Goal: Transaction & Acquisition: Purchase product/service

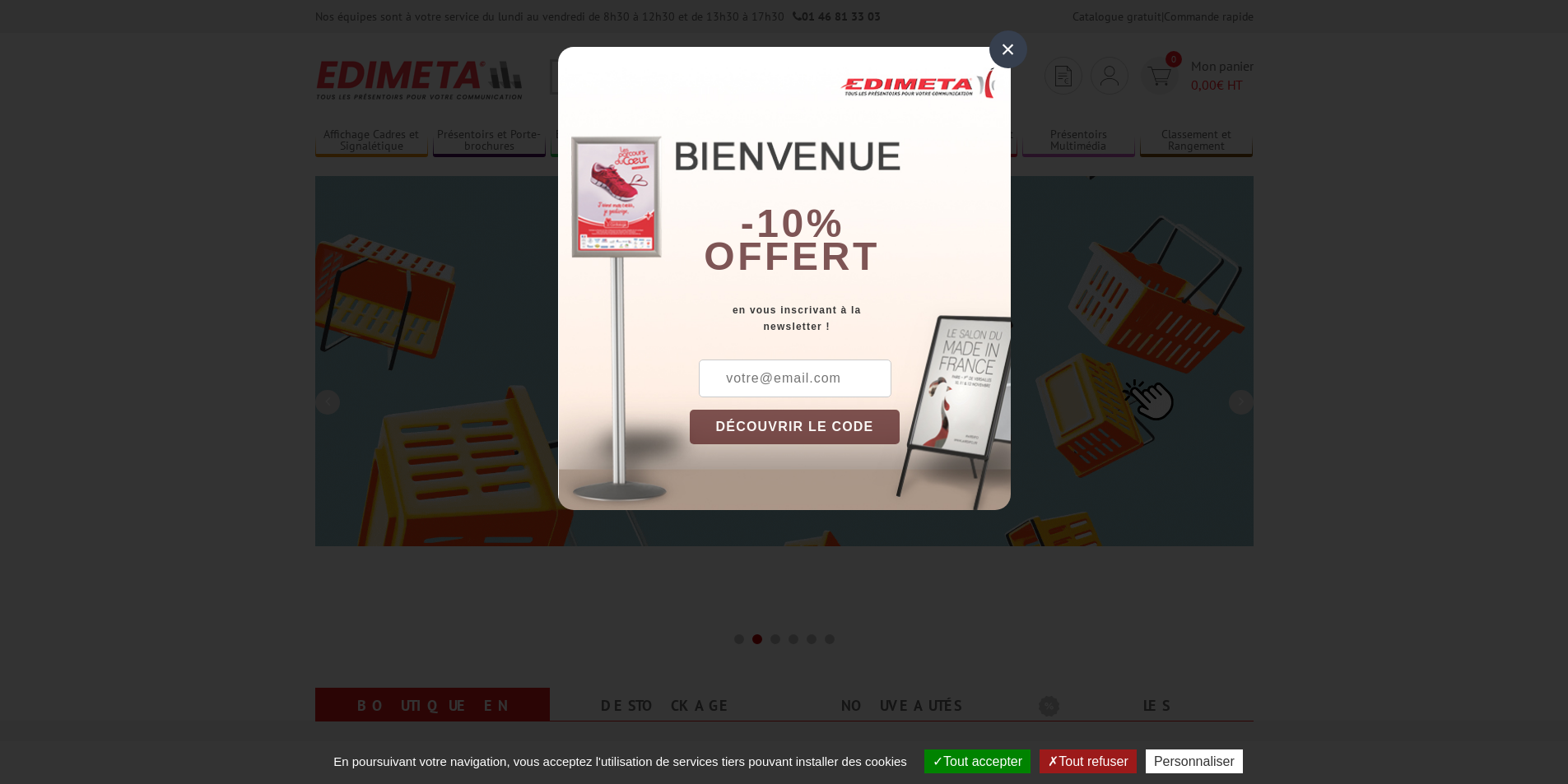
click at [1010, 56] on div "×" at bounding box center [1008, 49] width 38 height 38
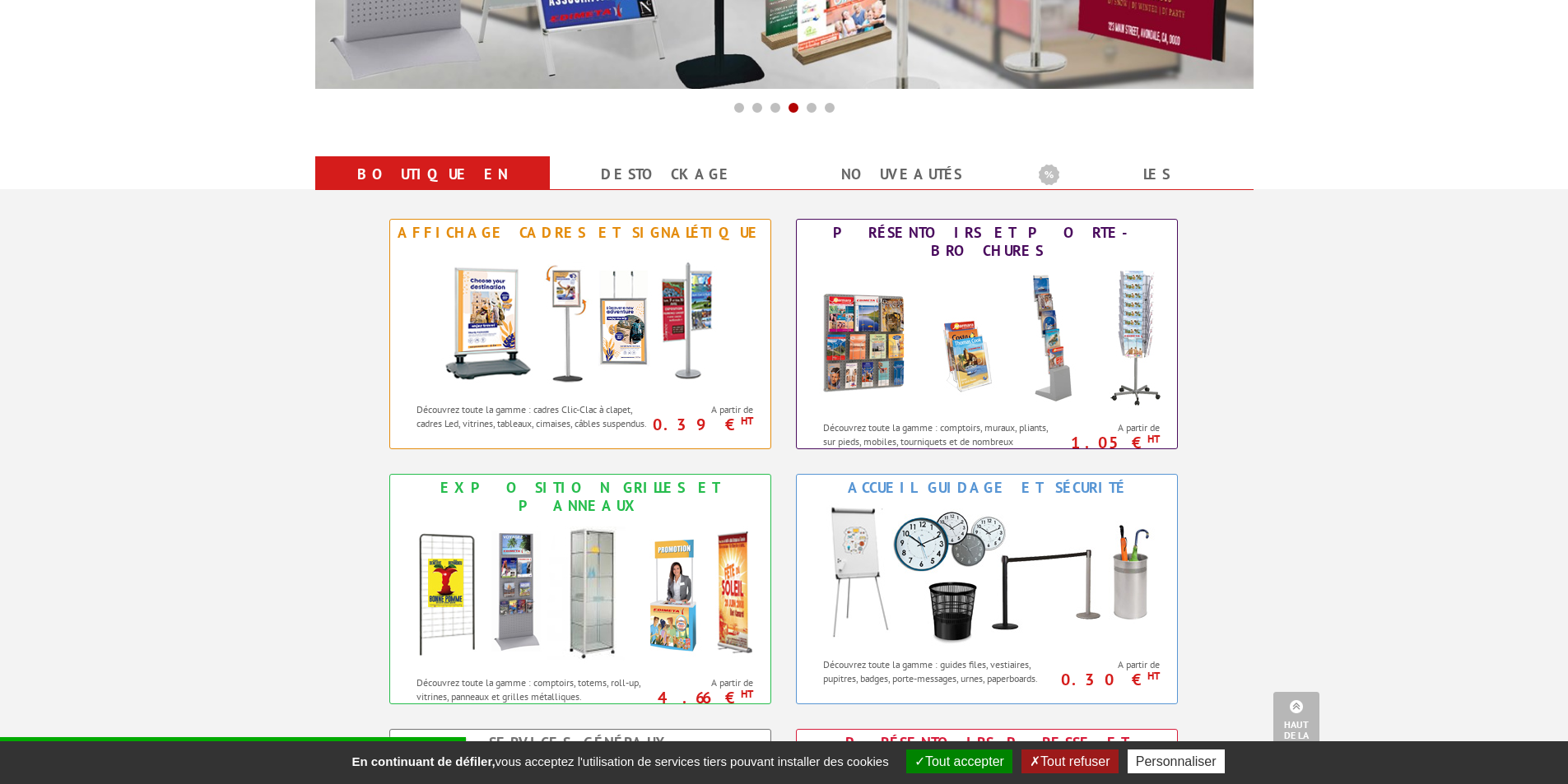
scroll to position [532, 0]
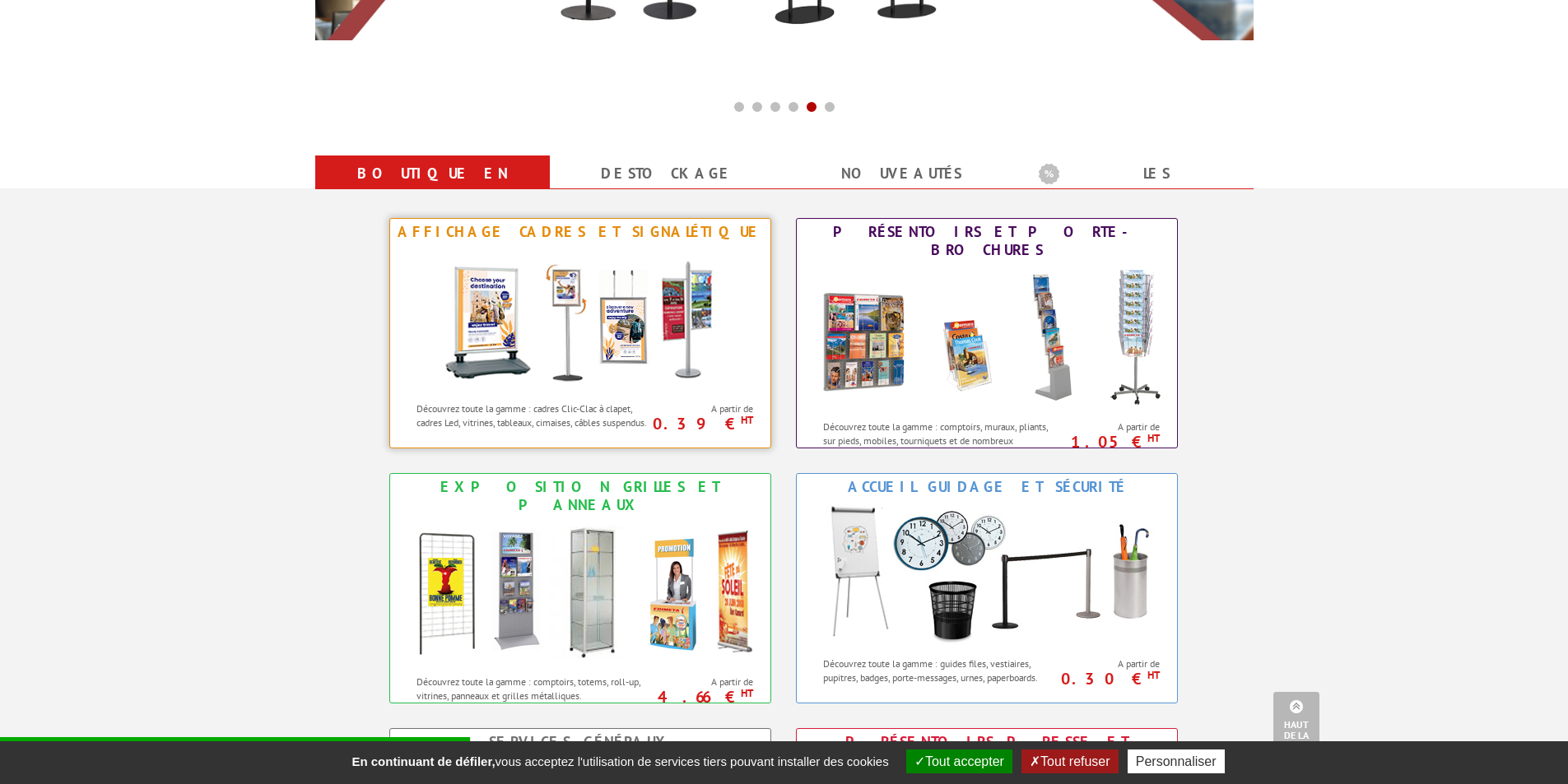
click at [581, 338] on img at bounding box center [580, 319] width 305 height 148
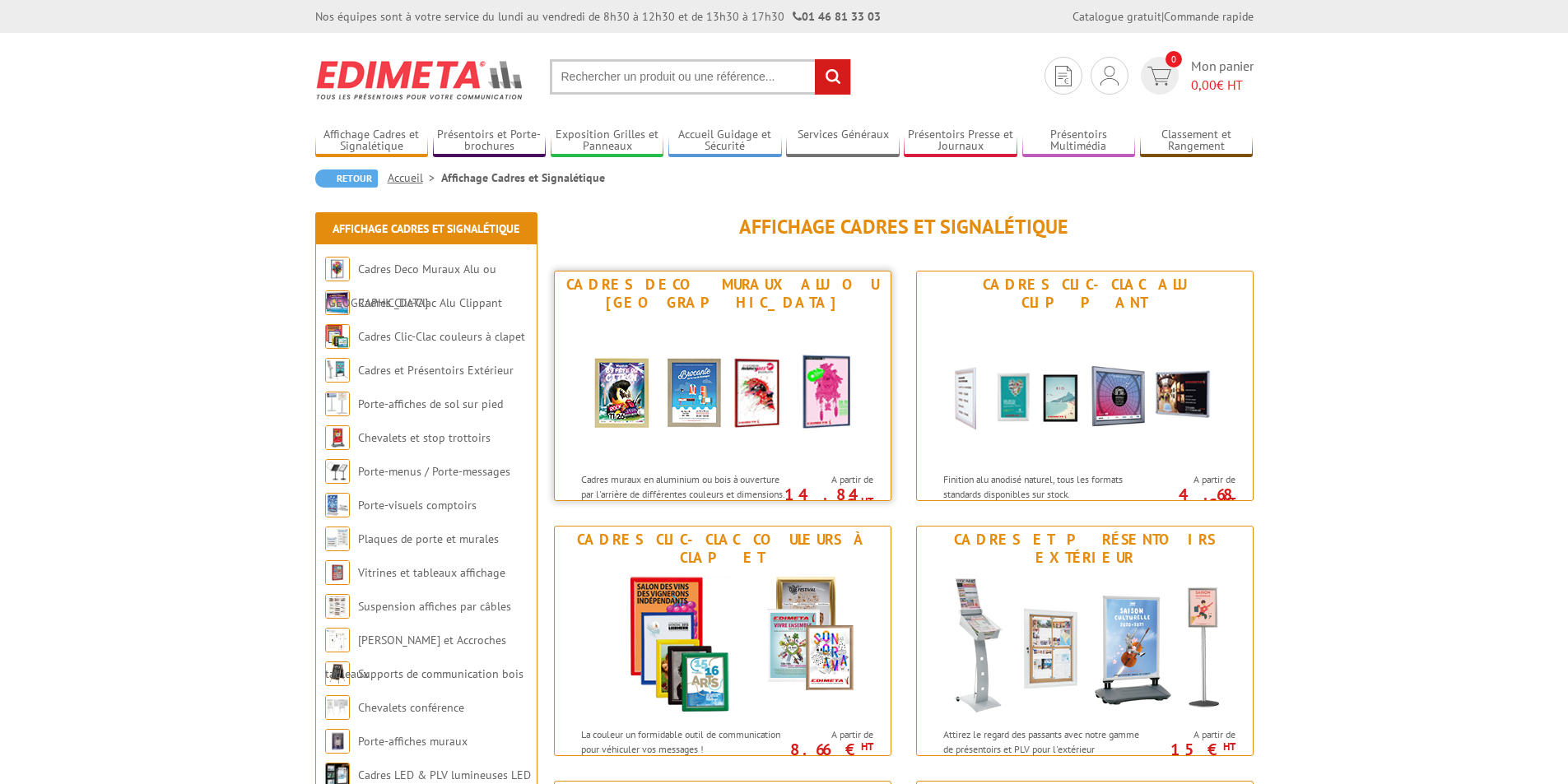
click at [703, 289] on div "Cadres Deco Muraux Alu ou [GEOGRAPHIC_DATA]" at bounding box center [722, 294] width 327 height 36
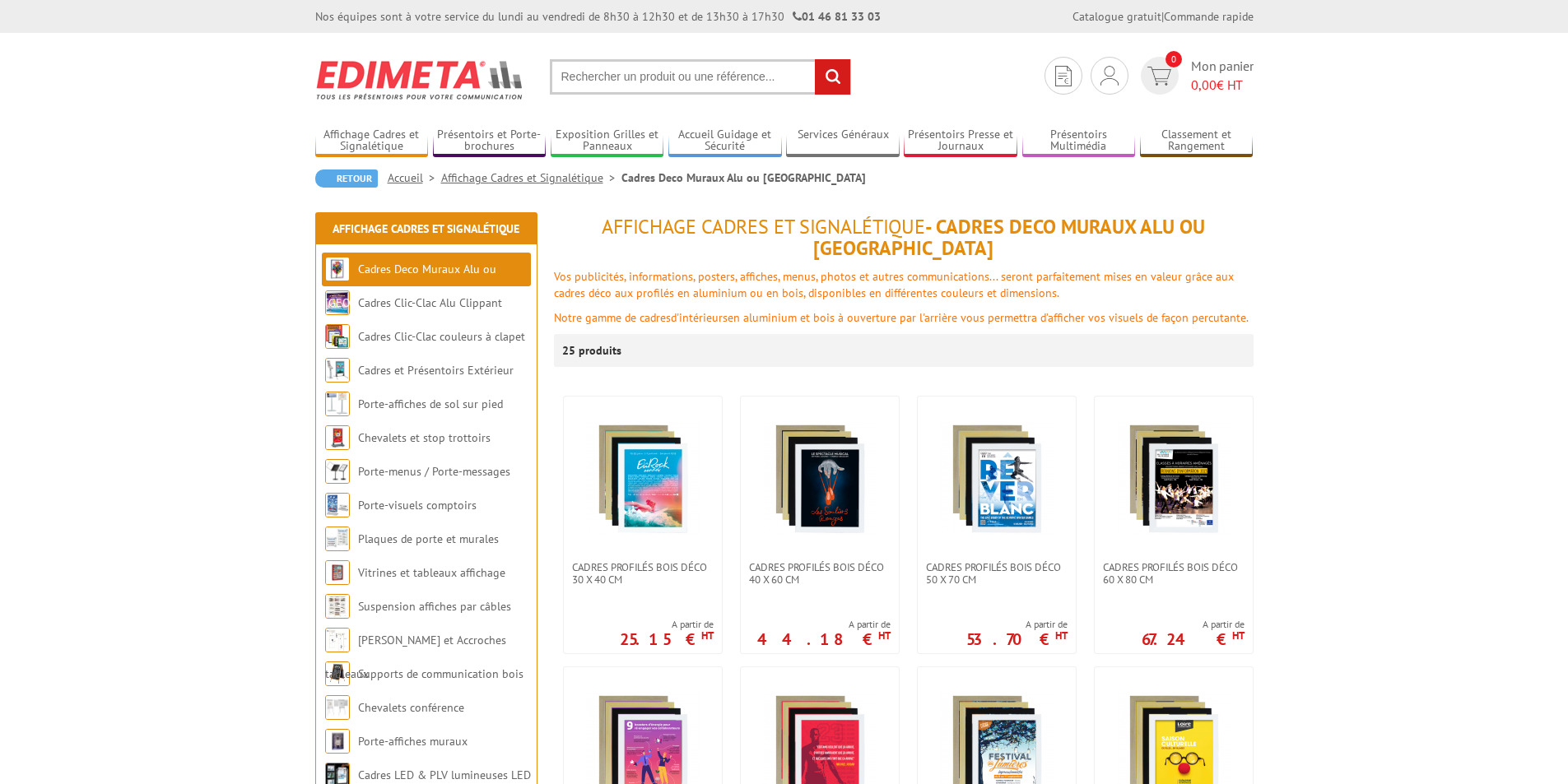
click at [715, 281] on div "Vos publicités, informations, posters, affiches, menus, photos et autres commun…" at bounding box center [904, 297] width 700 height 58
click at [828, 512] on img at bounding box center [820, 479] width 115 height 115
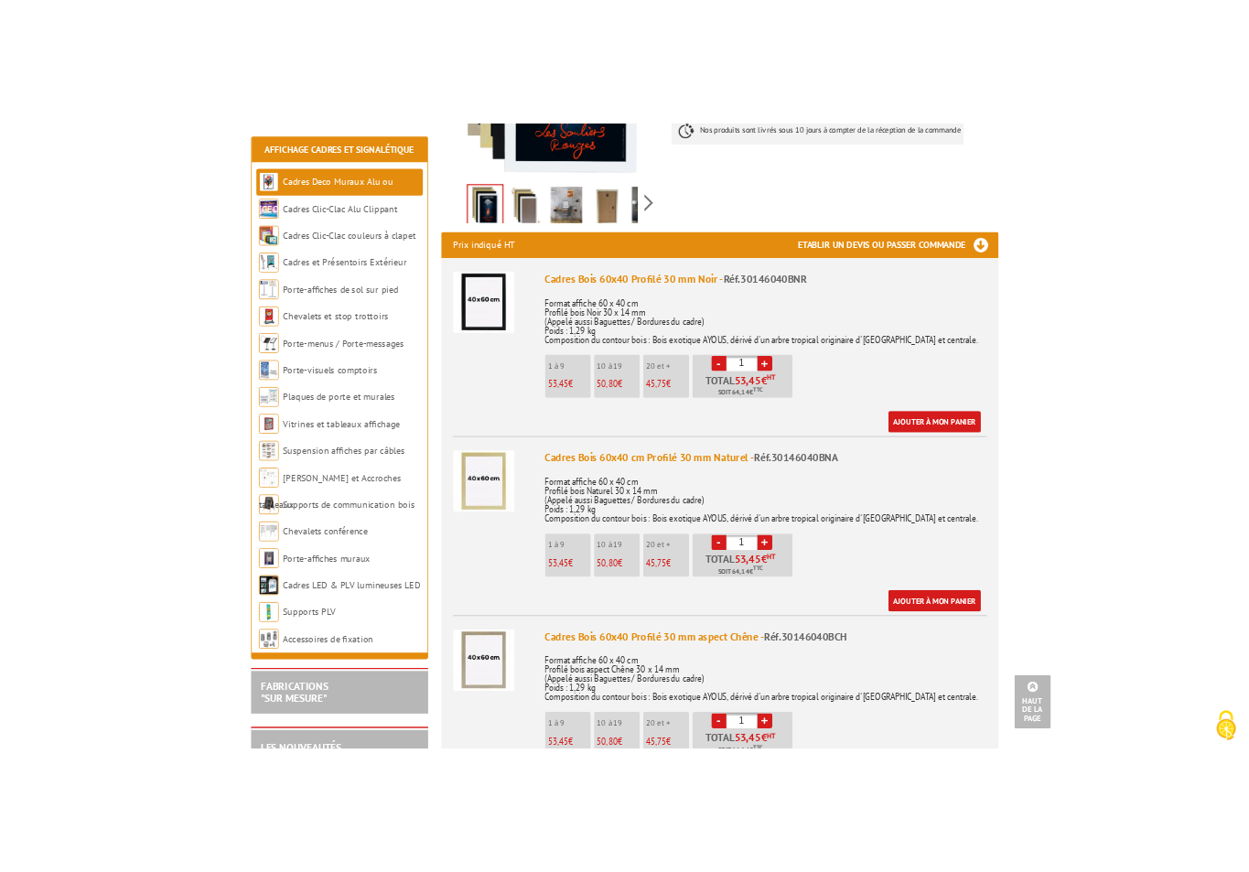
scroll to position [543, 0]
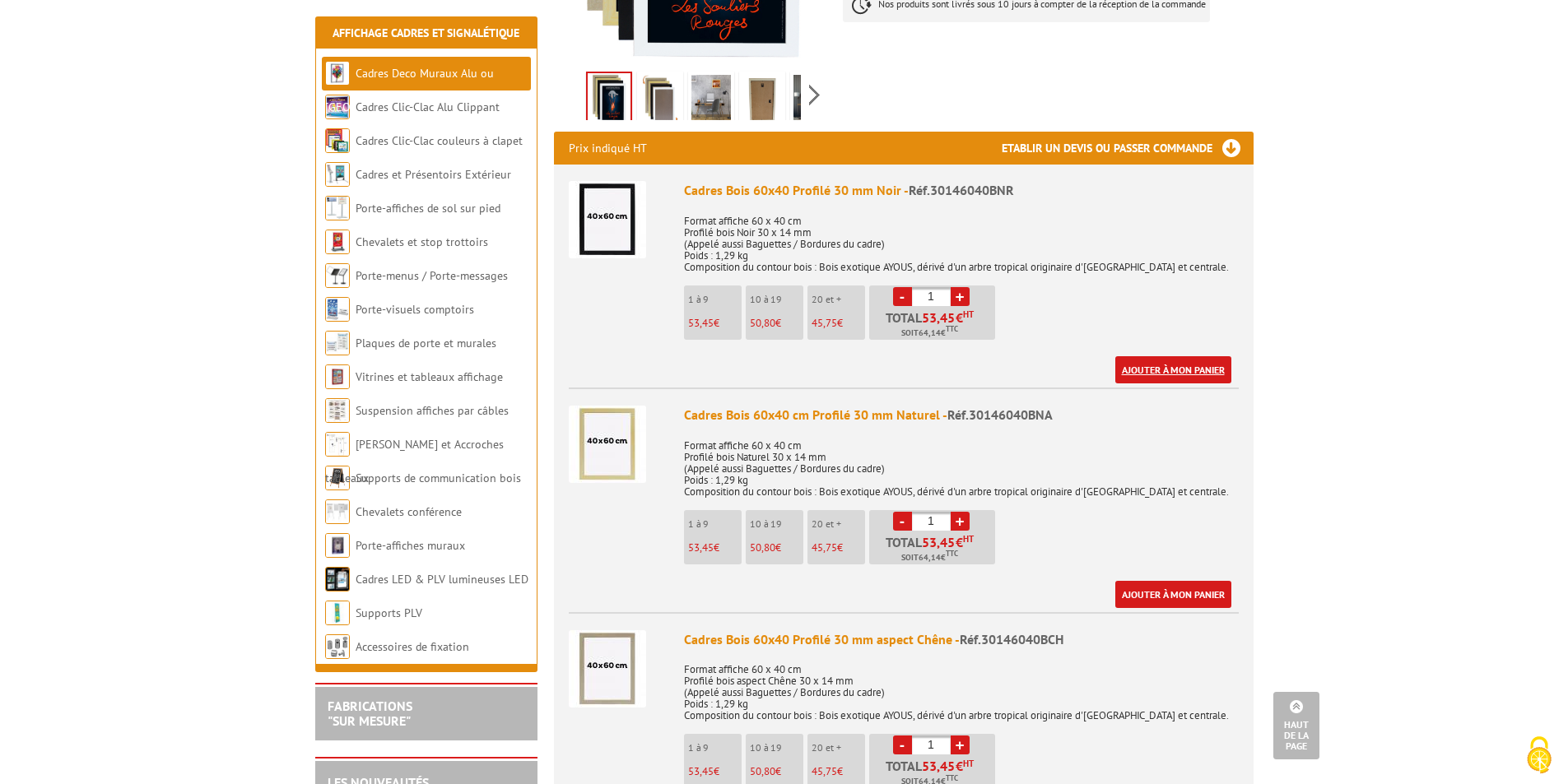
click at [1185, 367] on link "Ajouter à mon panier" at bounding box center [1173, 370] width 116 height 27
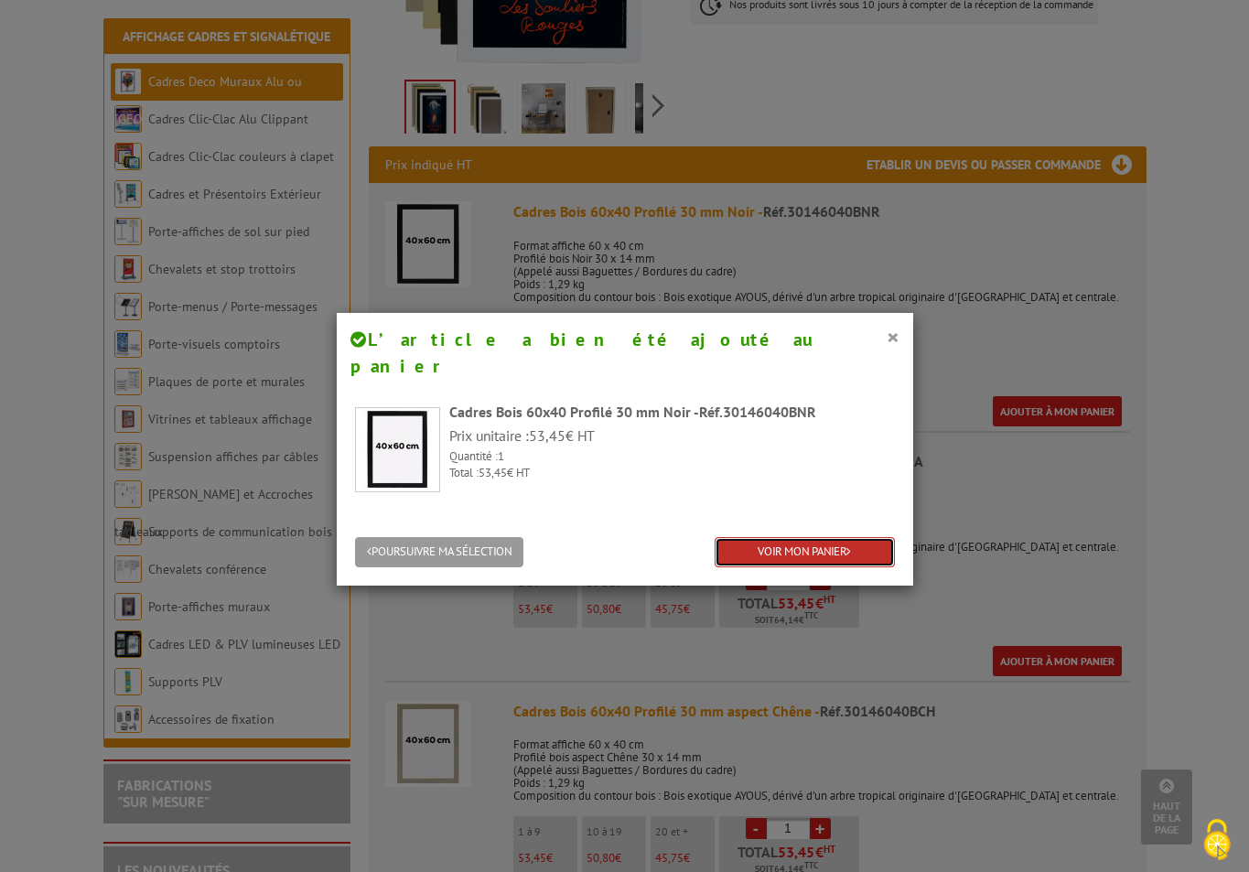
click at [790, 537] on link "VOIR MON PANIER" at bounding box center [805, 552] width 180 height 30
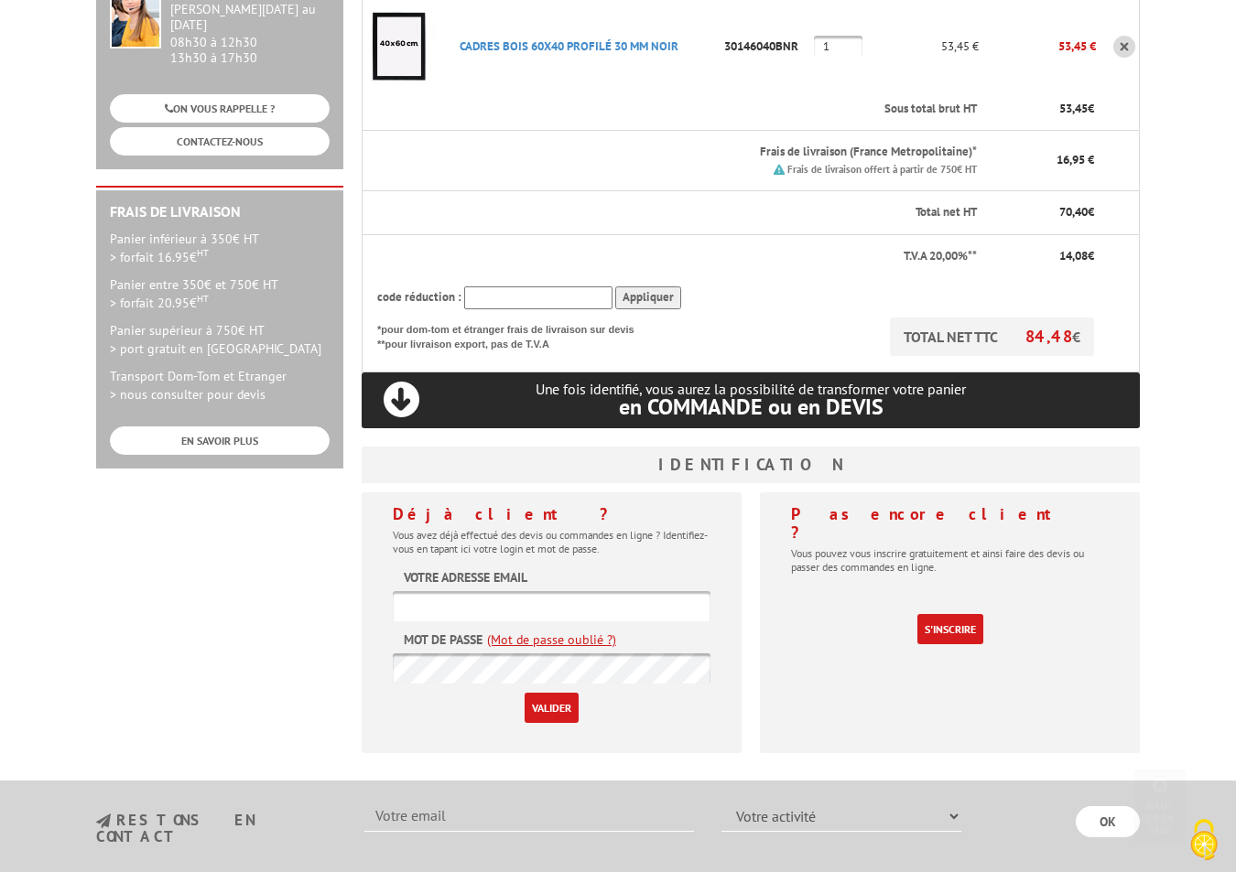
scroll to position [372, 0]
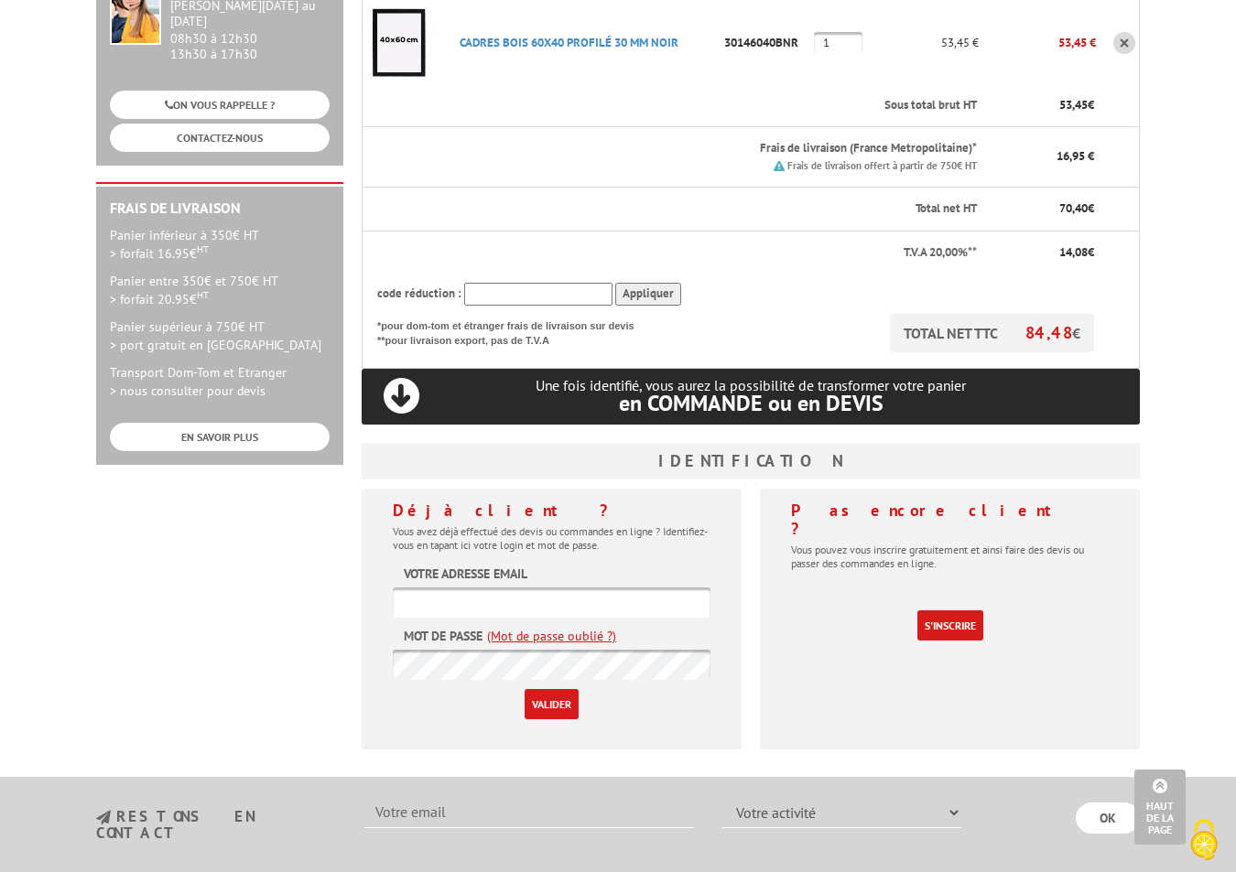
click at [458, 588] on input "text" at bounding box center [552, 603] width 318 height 30
type input "GeorgeKSchell@teleworm.us"
click at [946, 610] on link "S'inscrire" at bounding box center [950, 625] width 66 height 30
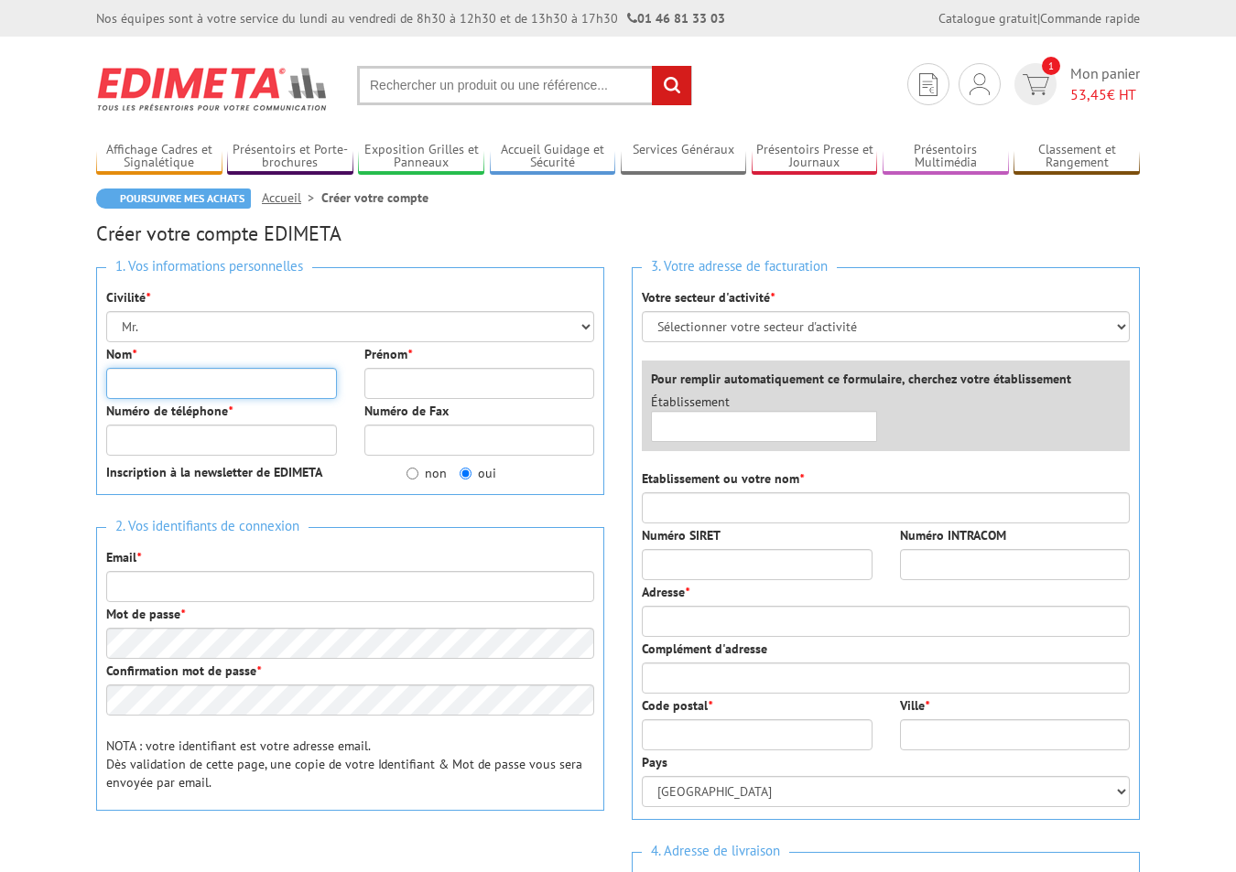
click at [168, 372] on input "Nom *" at bounding box center [221, 383] width 231 height 31
type input "Henderson"
type input "[PERSON_NAME]"
type input "2039255781"
type input "GeorgeKSchell@teleworm.us"
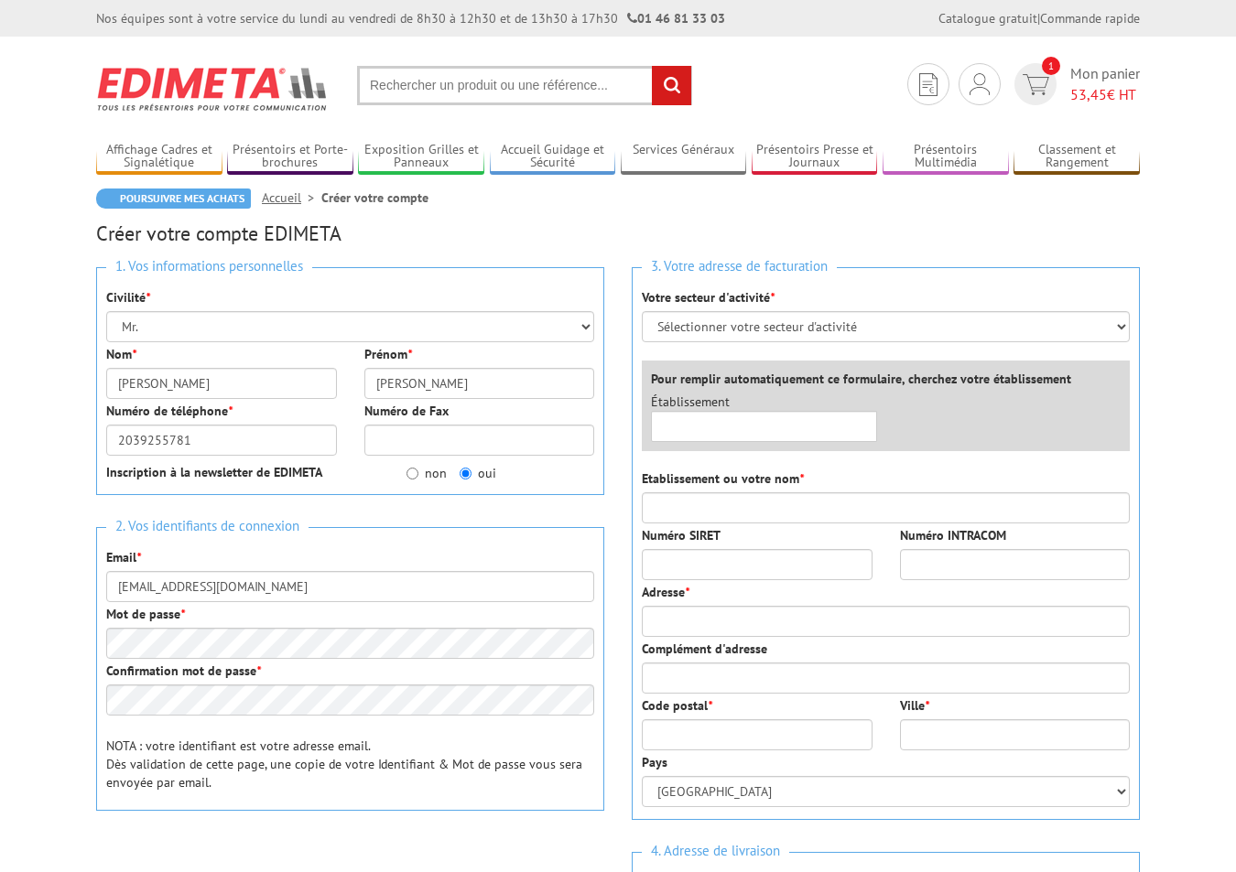
type input "4216 Bedford Street"
type input "06484"
type input "Huntington"
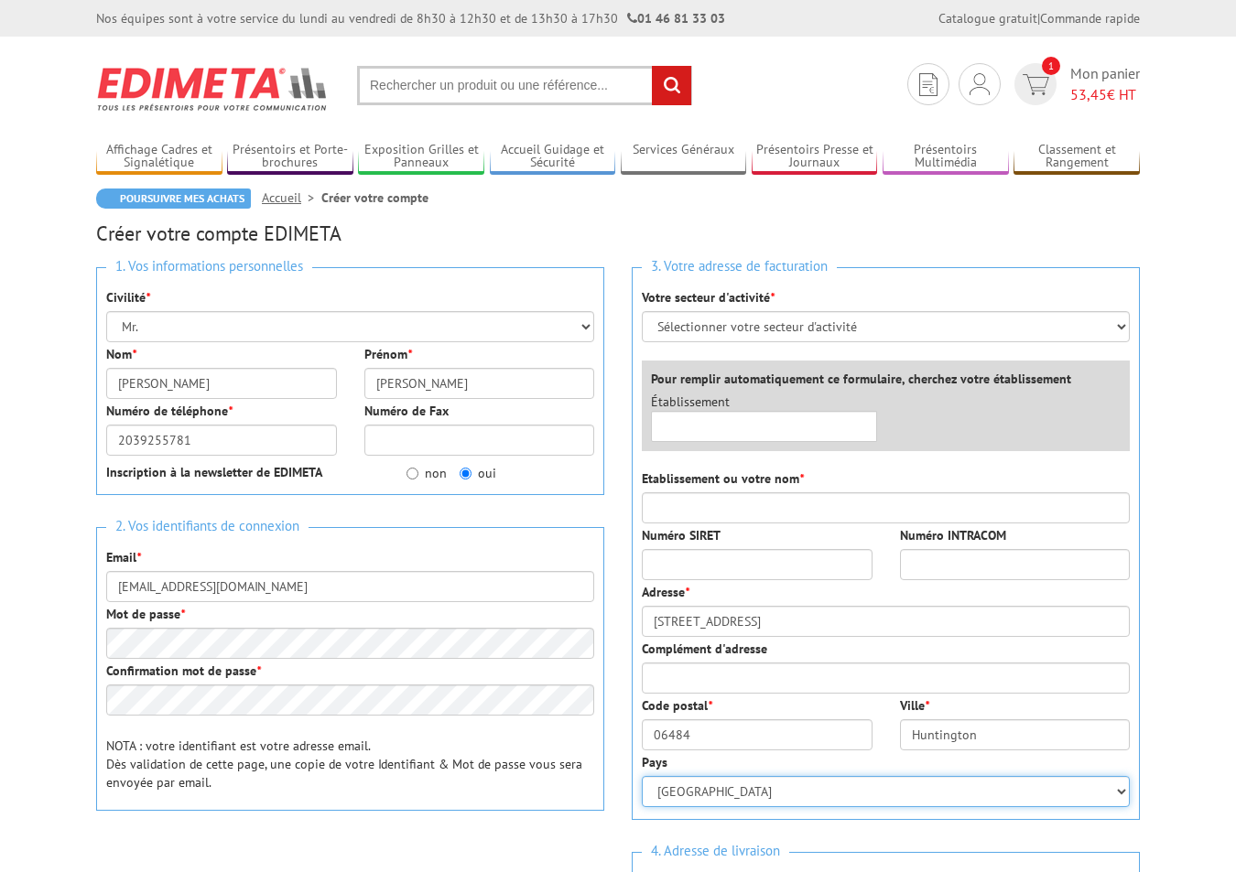
select select "US"
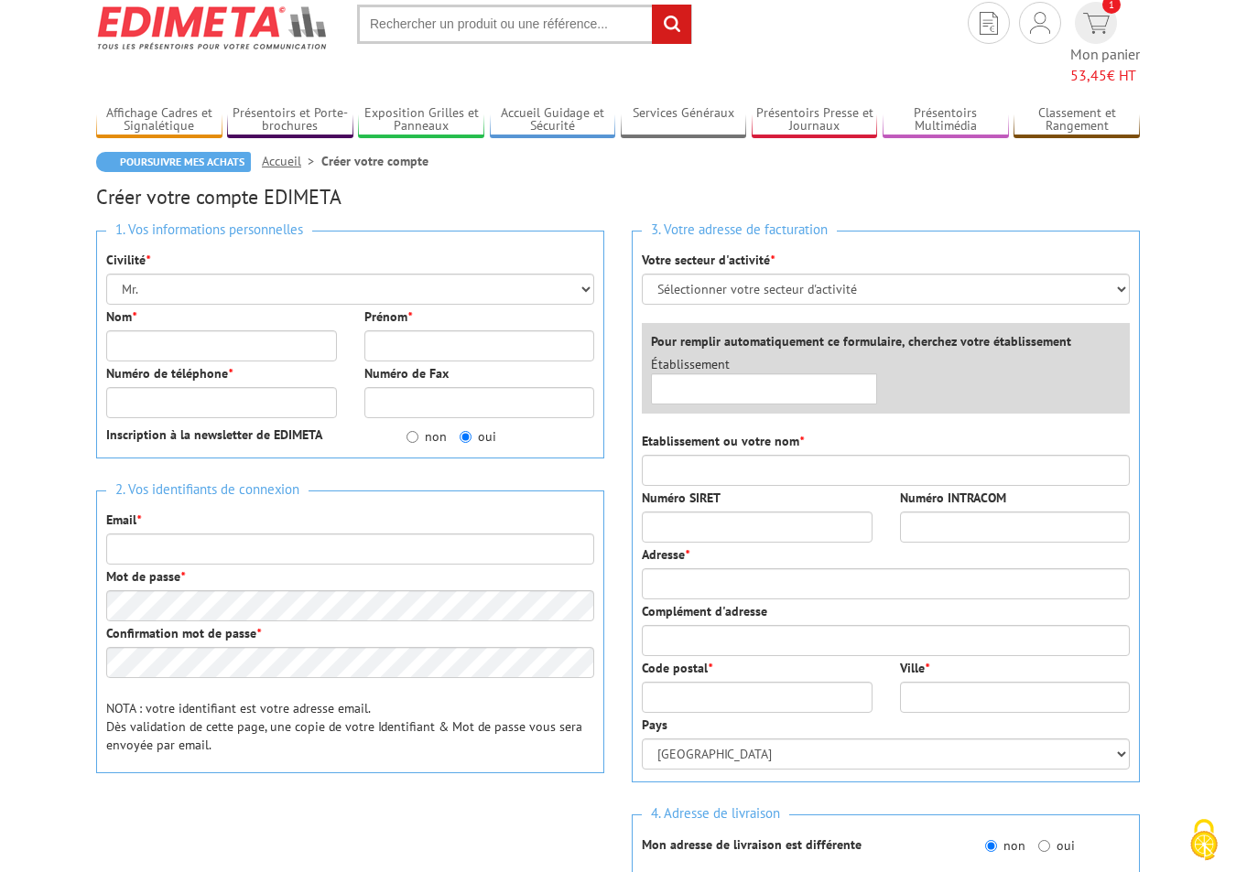
scroll to position [58, 0]
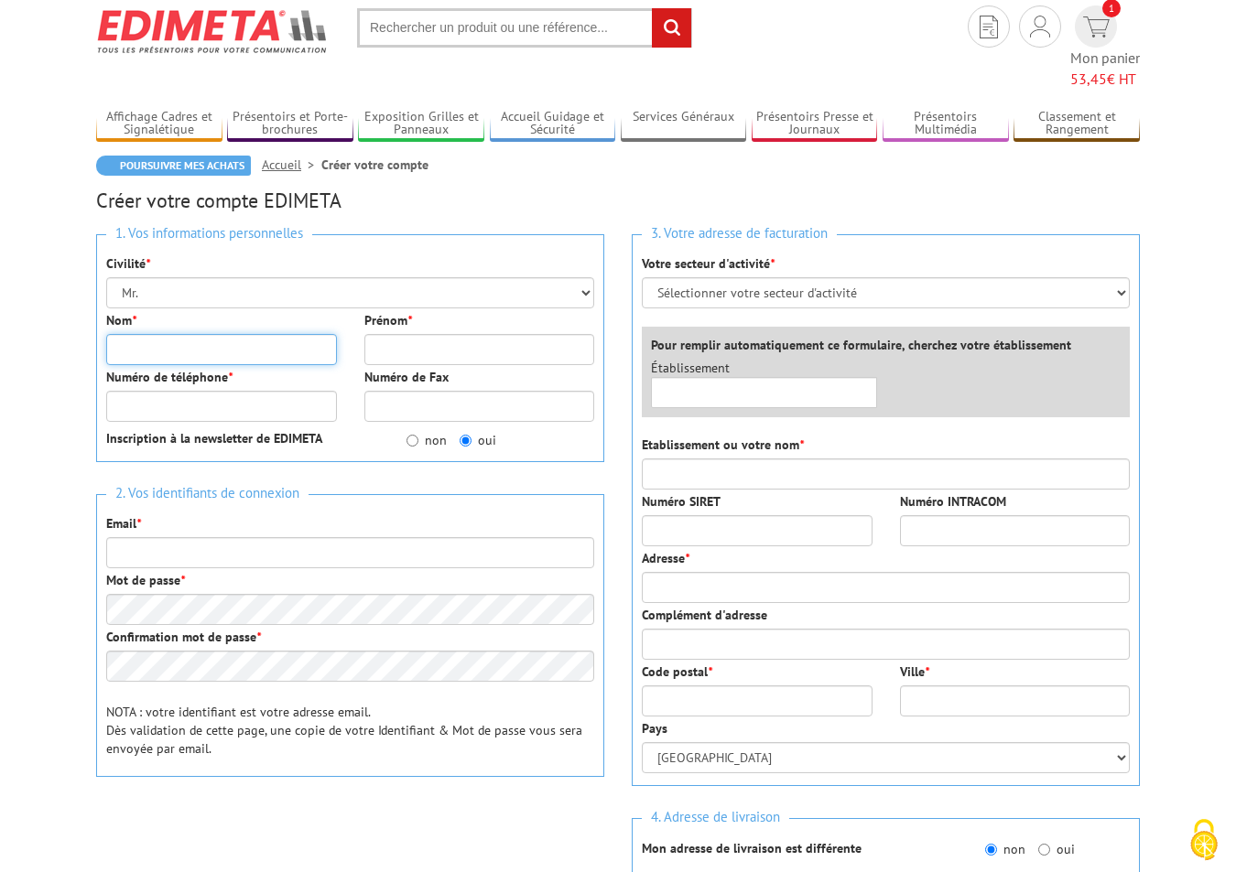
click at [210, 334] on input "Nom *" at bounding box center [221, 349] width 231 height 31
type input "Henderson"
type input "Julia"
type input "GeorgeKSchell@teleworm.us"
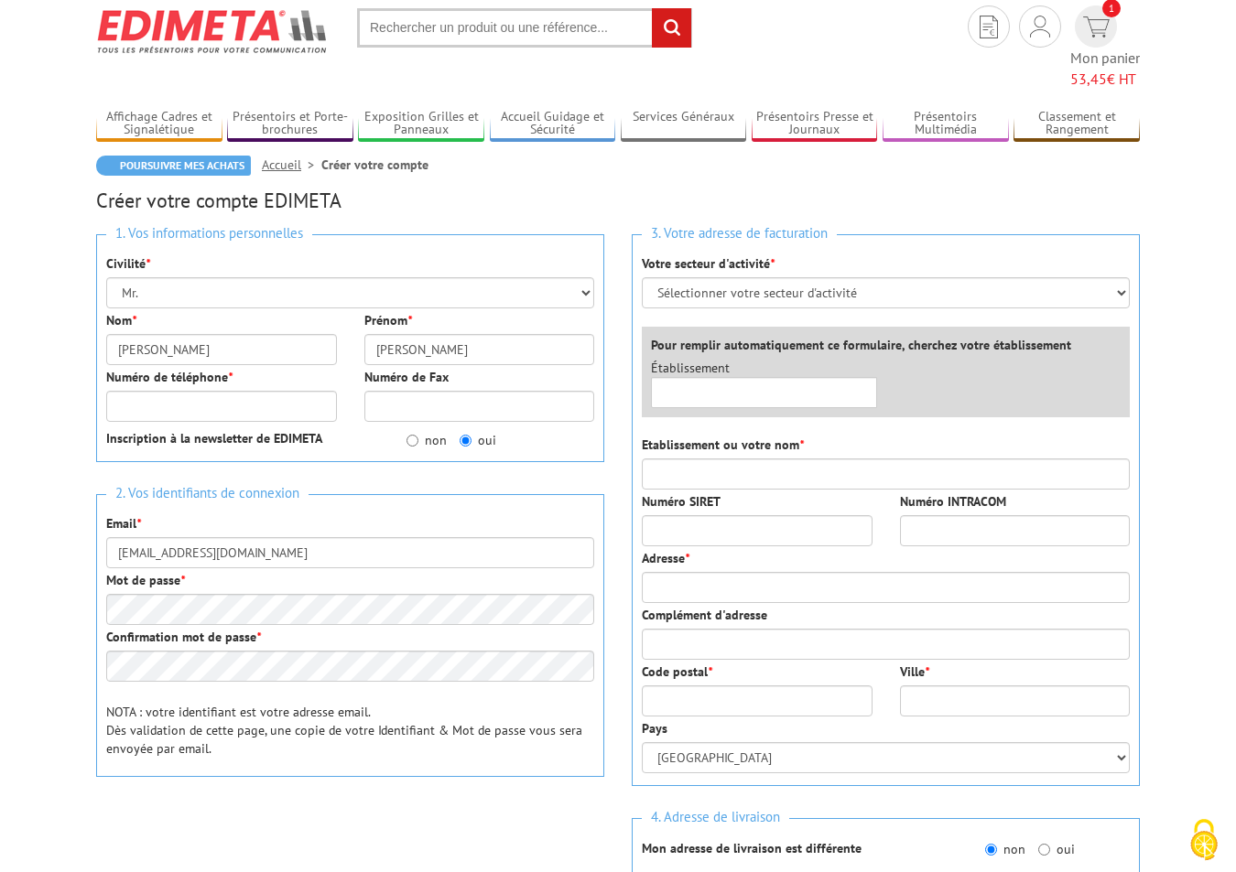
type input "4216 Bedford Street"
type input "06484"
type input "Huntington"
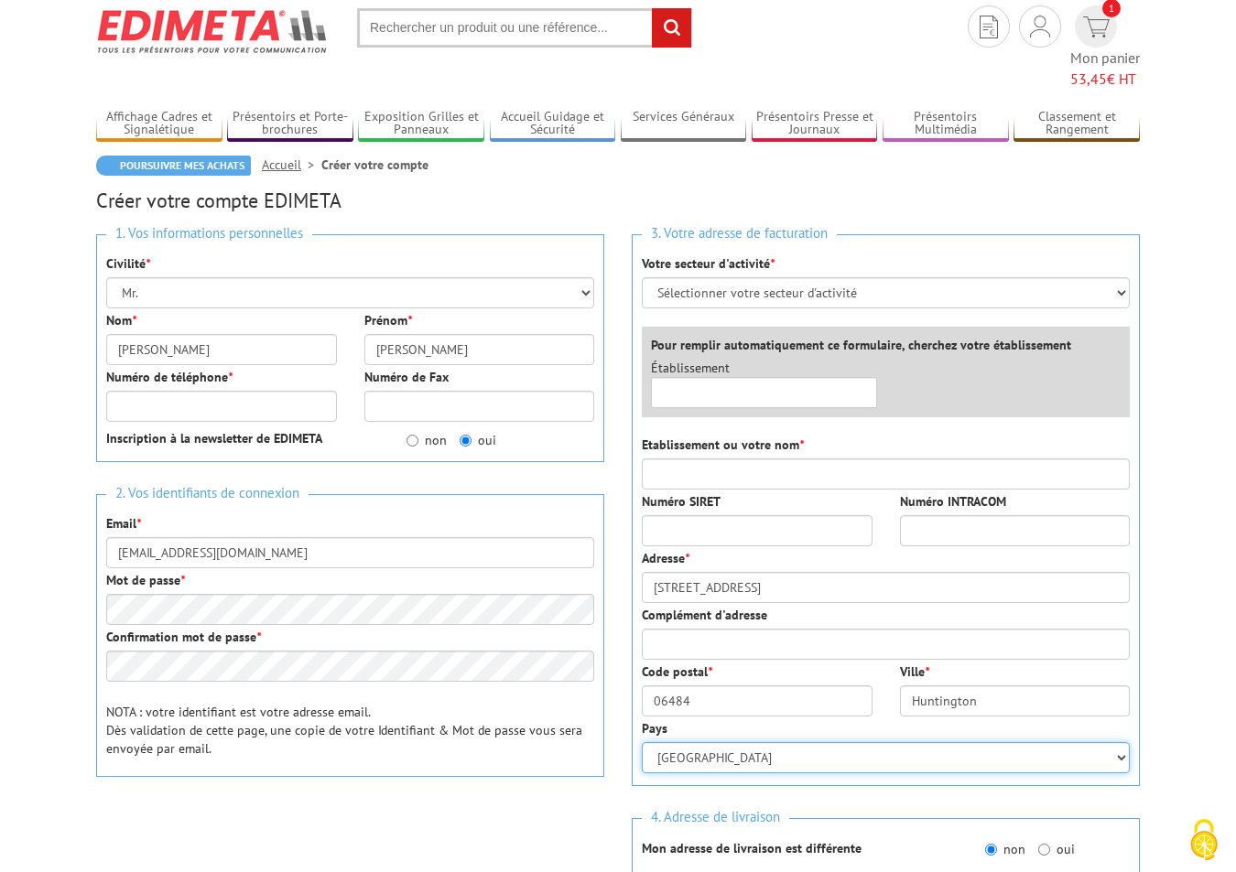
select select "US"
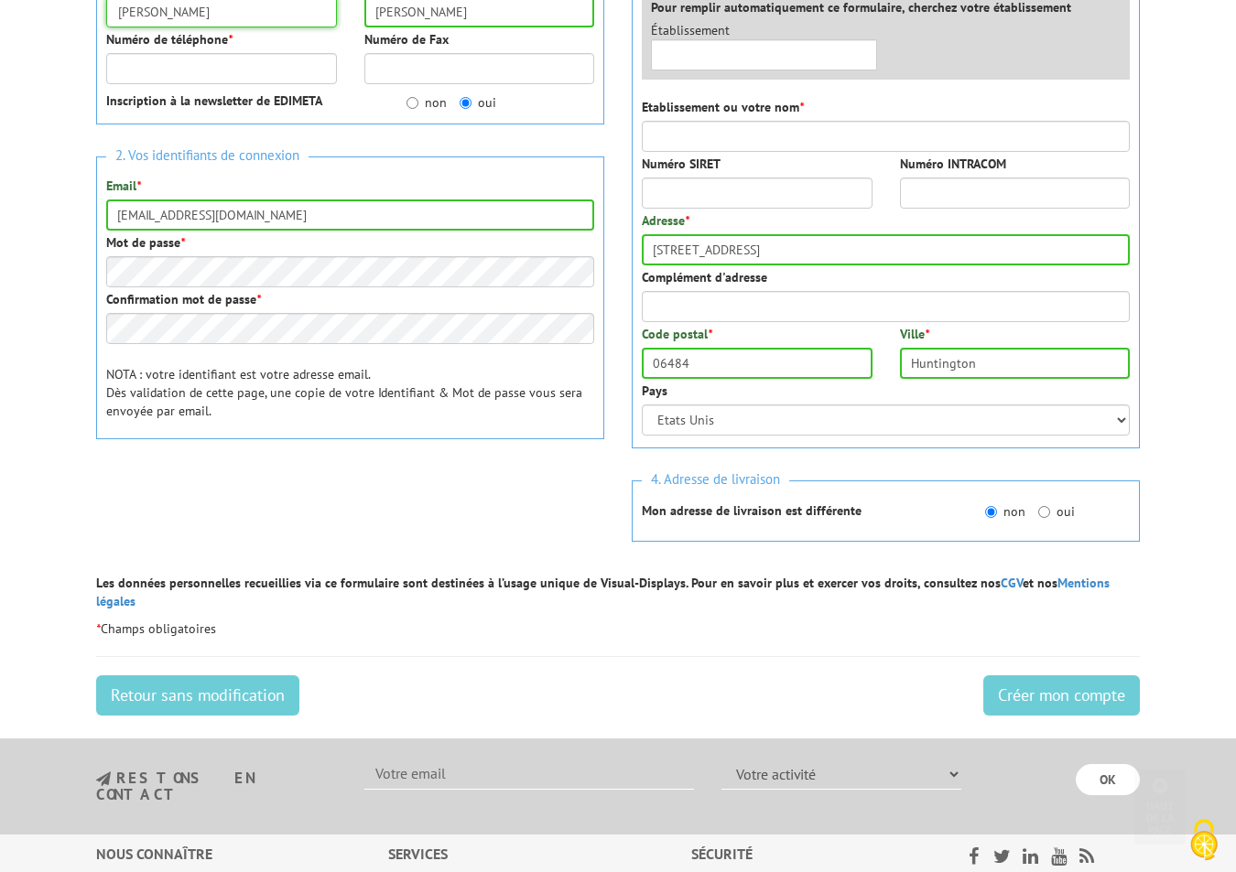
scroll to position [399, 0]
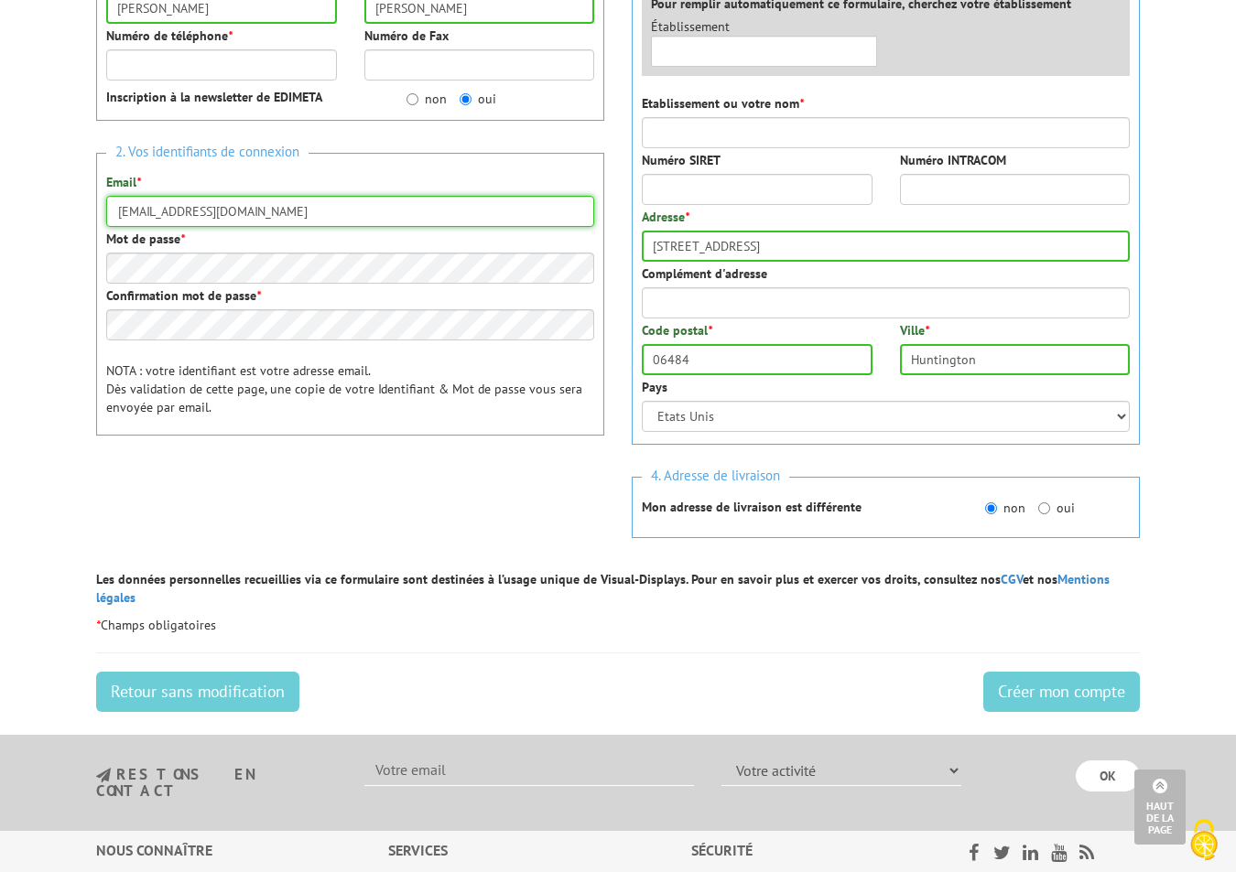
click at [194, 196] on input "GeorgeKSchell@teleworm.us" at bounding box center [350, 211] width 488 height 31
click at [105, 233] on div "2. Vos identifiants de connexion Email * GeorgeKSchell@teleworm.us Mot de passe…" at bounding box center [350, 295] width 508 height 284
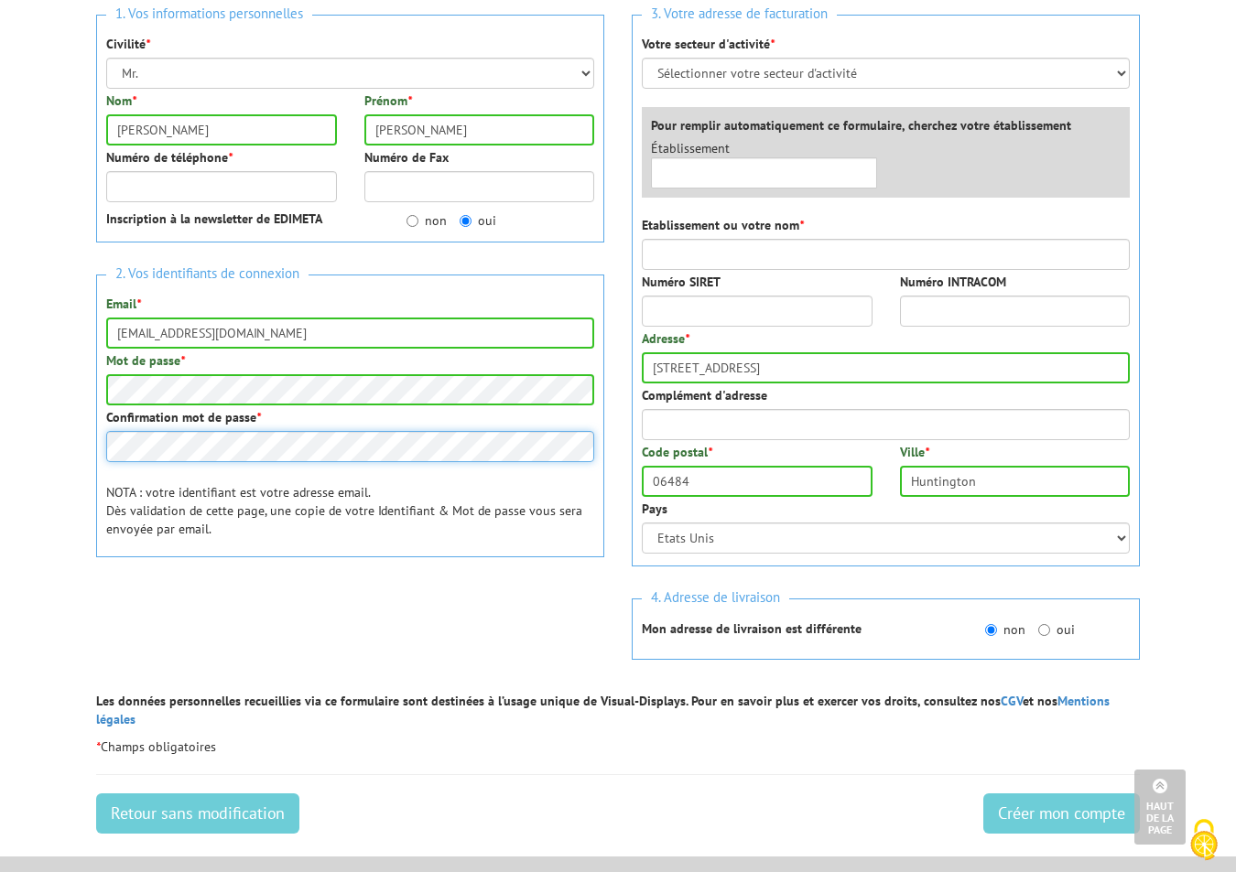
scroll to position [0, 0]
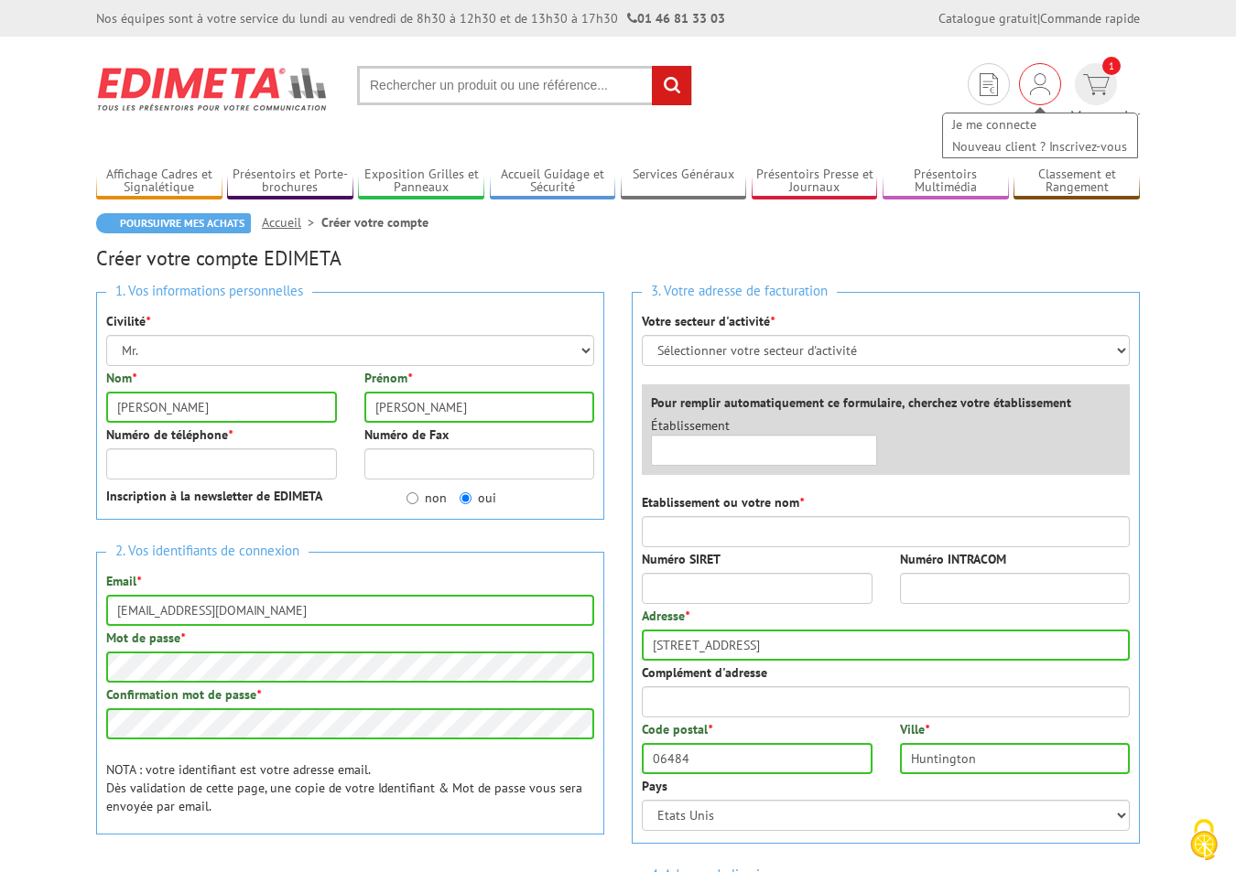
click at [1030, 84] on img at bounding box center [1040, 84] width 20 height 22
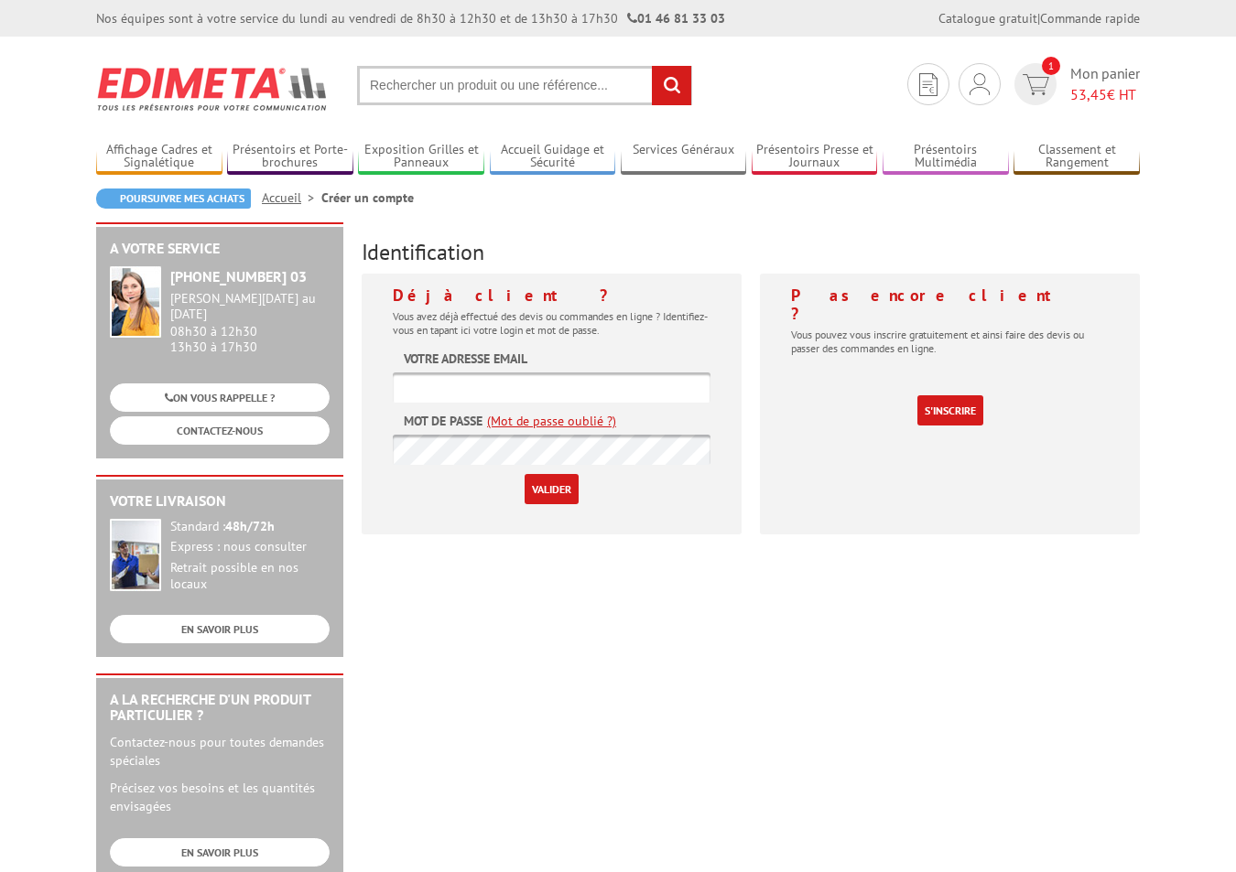
click at [980, 84] on img at bounding box center [979, 84] width 20 height 22
click at [429, 388] on input "text" at bounding box center [552, 387] width 318 height 30
paste input "[EMAIL_ADDRESS][DOMAIN_NAME]"
type input "[EMAIL_ADDRESS][DOMAIN_NAME]"
click at [536, 489] on input "Valider" at bounding box center [551, 489] width 54 height 30
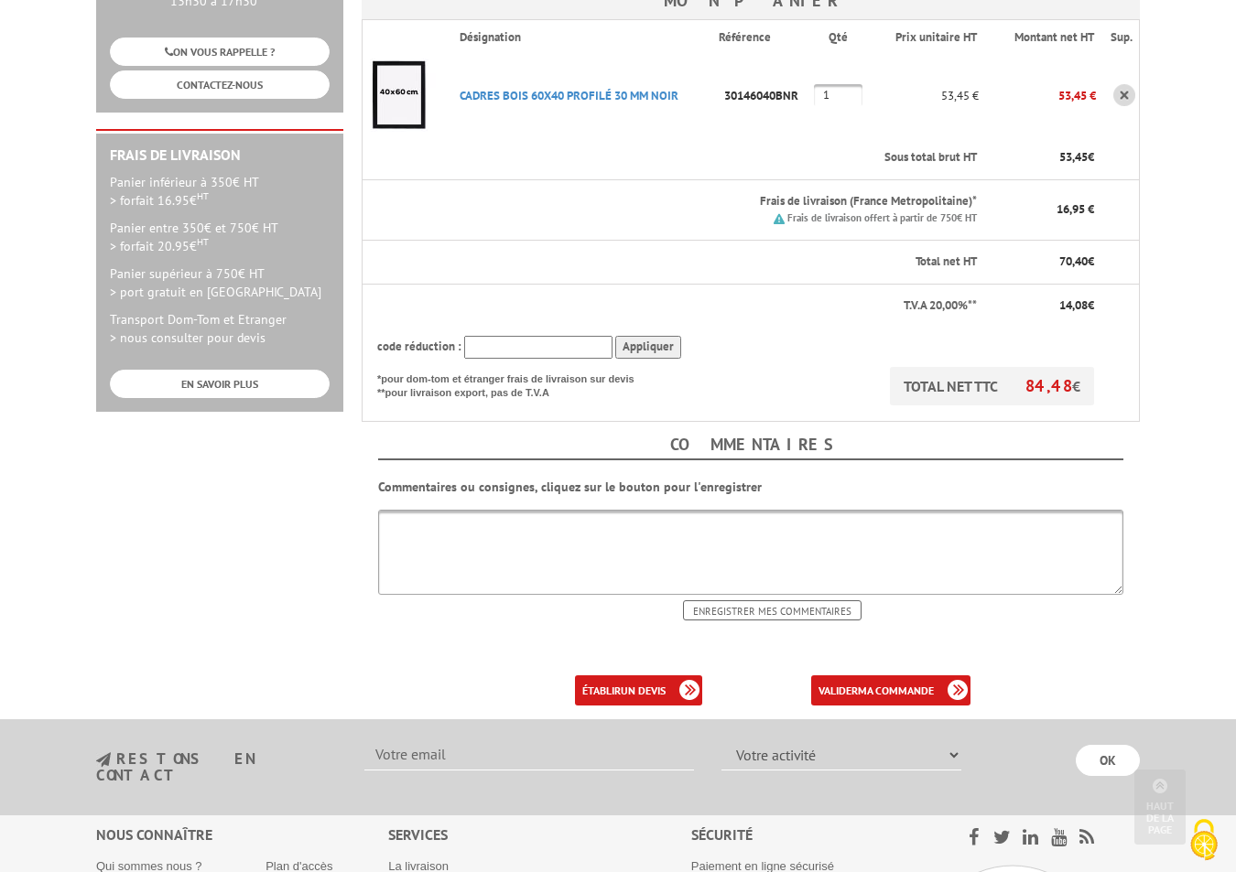
scroll to position [426, 0]
click at [904, 683] on b "ma commande" at bounding box center [896, 690] width 76 height 14
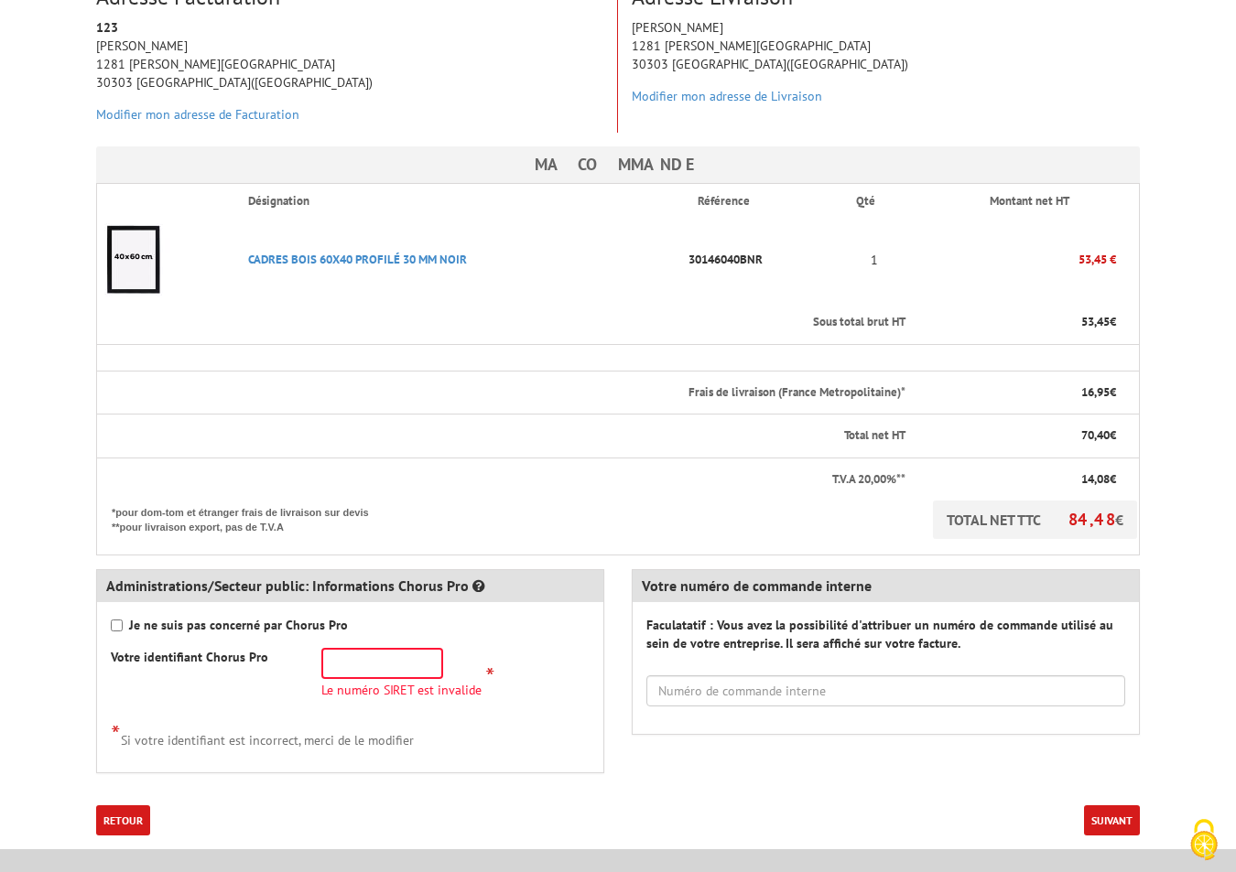
click at [1106, 805] on button "Suivant" at bounding box center [1112, 820] width 56 height 30
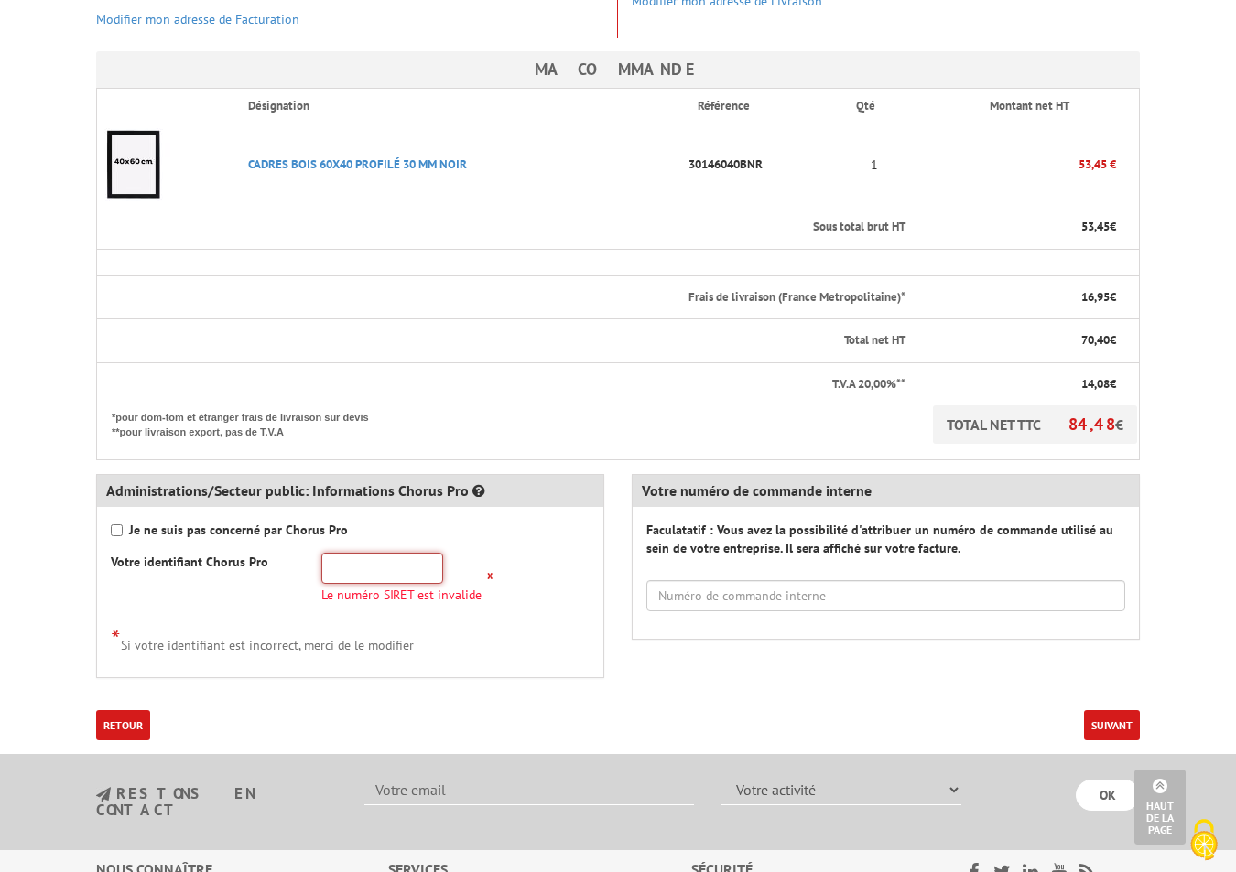
click at [381, 553] on input "text" at bounding box center [382, 568] width 122 height 31
click at [1106, 710] on button "Suivant" at bounding box center [1112, 725] width 56 height 30
click at [371, 553] on input "32" at bounding box center [382, 568] width 122 height 31
click at [510, 581] on div "Je ne suis pas concerné par Chorus Pro Votre identifiant Chorus Pro 3243 * *" at bounding box center [350, 592] width 506 height 170
click at [375, 553] on input "3243" at bounding box center [382, 568] width 122 height 31
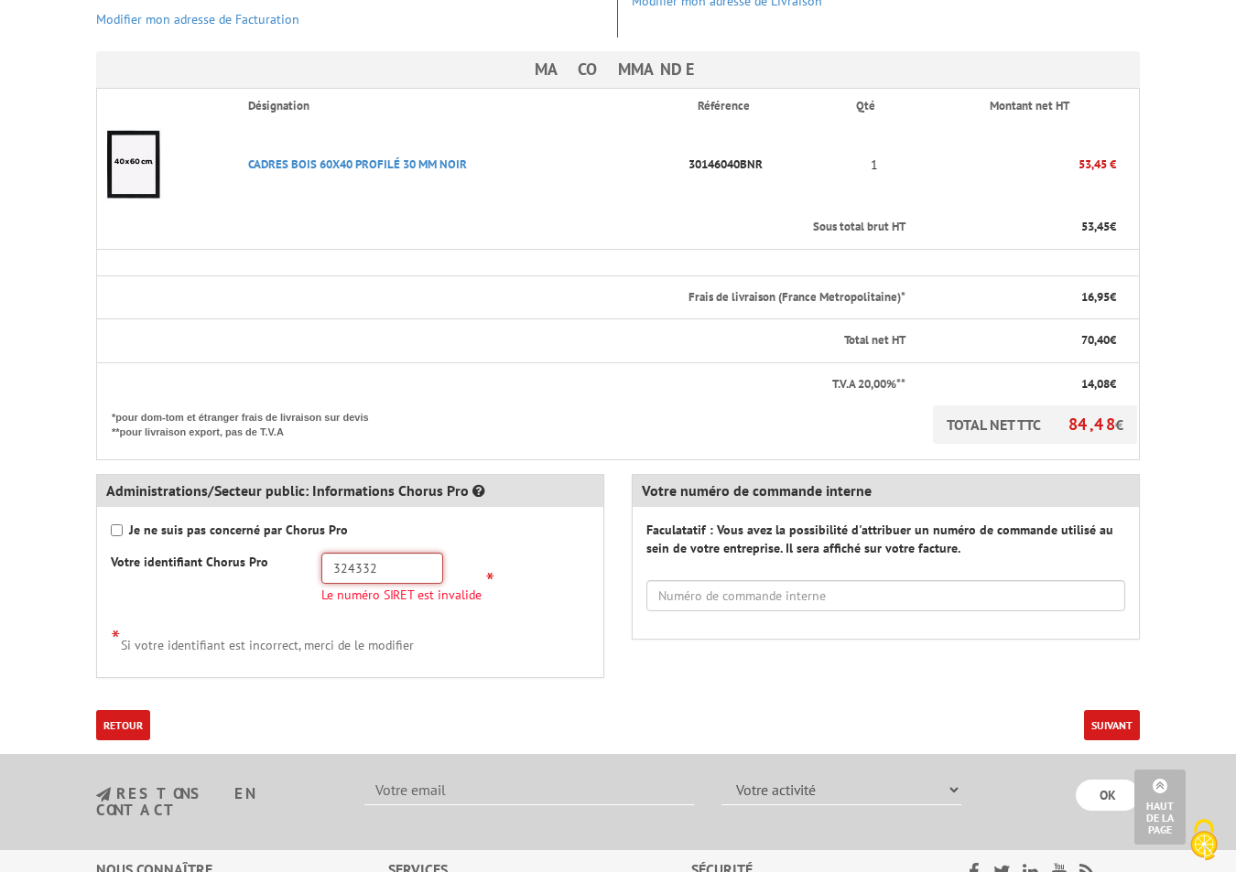
click at [377, 553] on input "324332" at bounding box center [382, 568] width 122 height 31
type input "е"
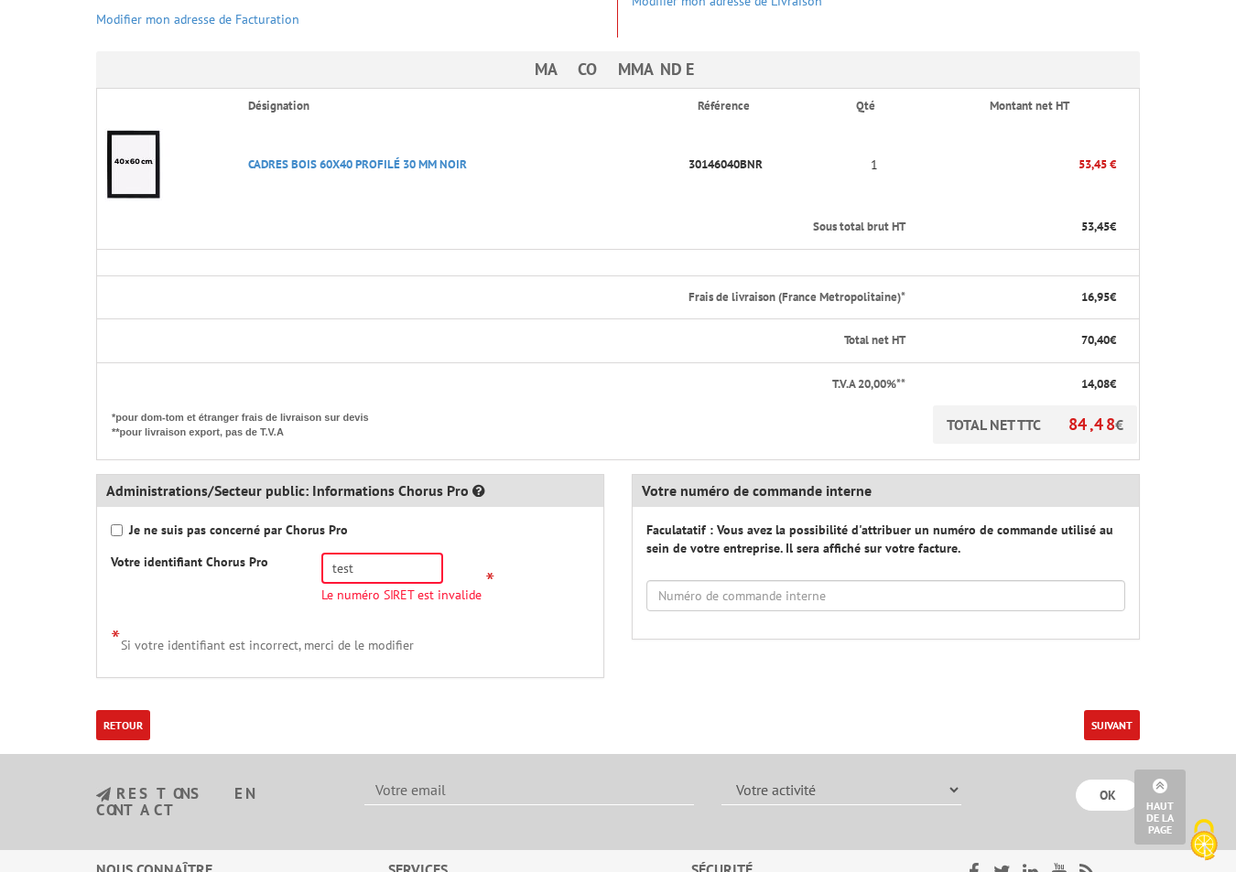
click at [756, 683] on form "Ma commande Désignation Référence Qté Montant net HT Sous total brut HT 53,45 1…" at bounding box center [617, 395] width 1043 height 689
click at [1096, 710] on button "Suivant" at bounding box center [1112, 725] width 56 height 30
click at [372, 553] on input "test" at bounding box center [382, 568] width 122 height 31
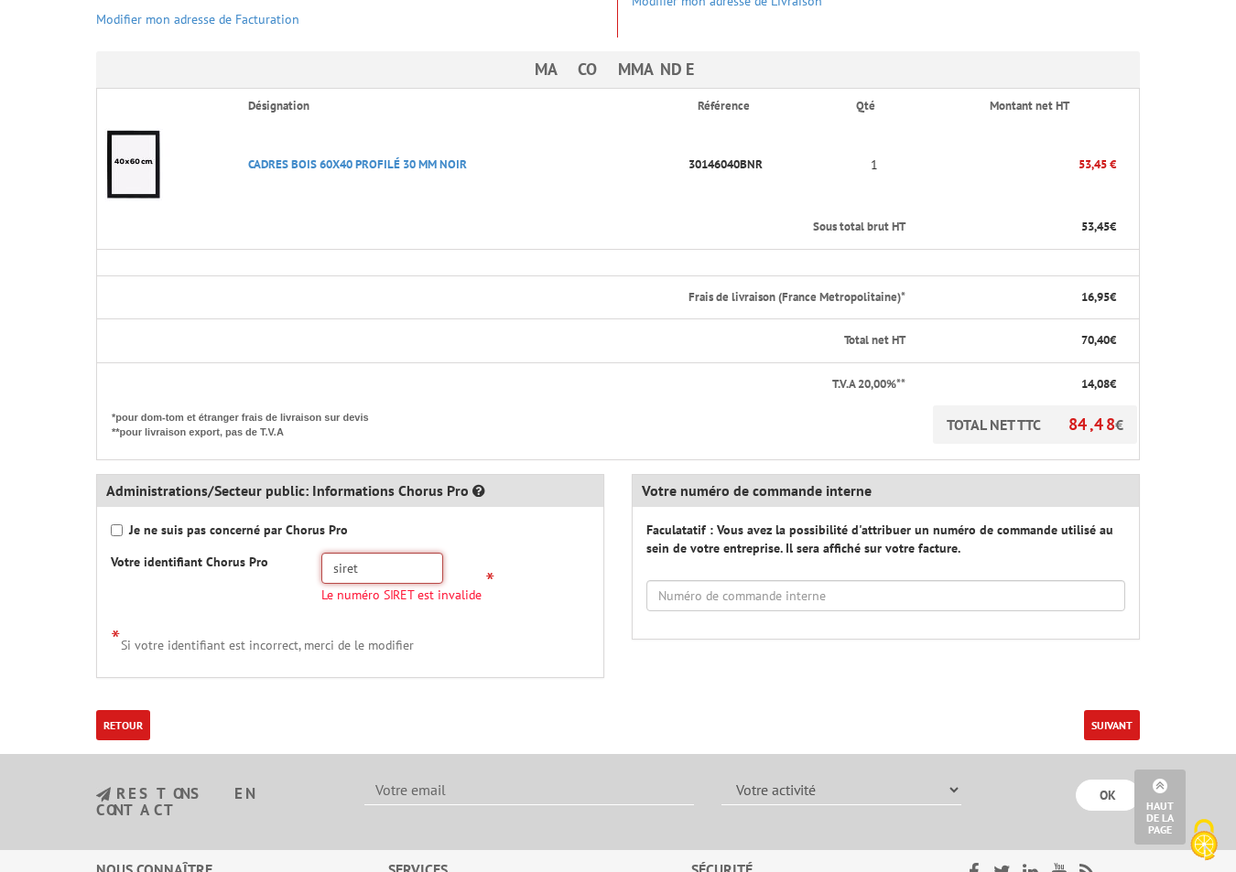
type input "siret"
click at [1099, 710] on button "Suivant" at bounding box center [1112, 725] width 56 height 30
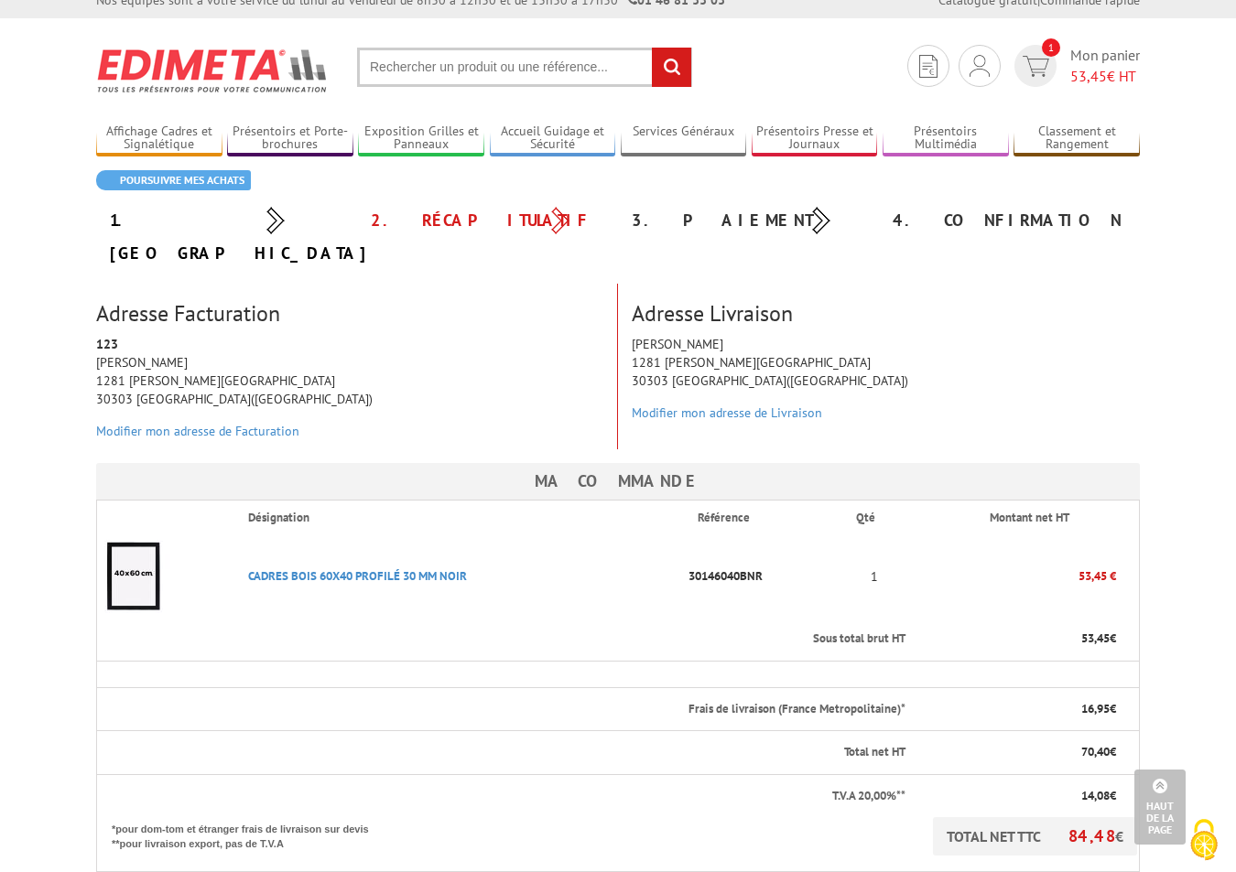
scroll to position [0, 0]
